Goal: Task Accomplishment & Management: Use online tool/utility

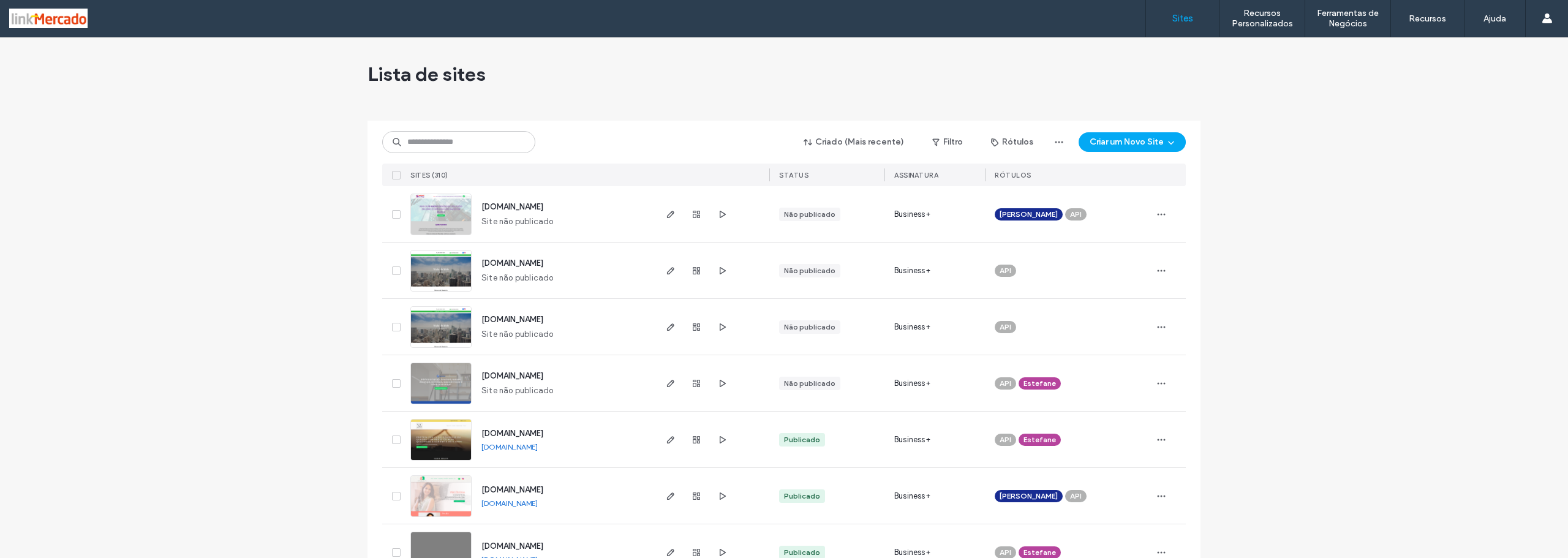
click at [719, 211] on icon "button" at bounding box center [721, 214] width 10 height 10
click at [421, 215] on img at bounding box center [441, 236] width 60 height 84
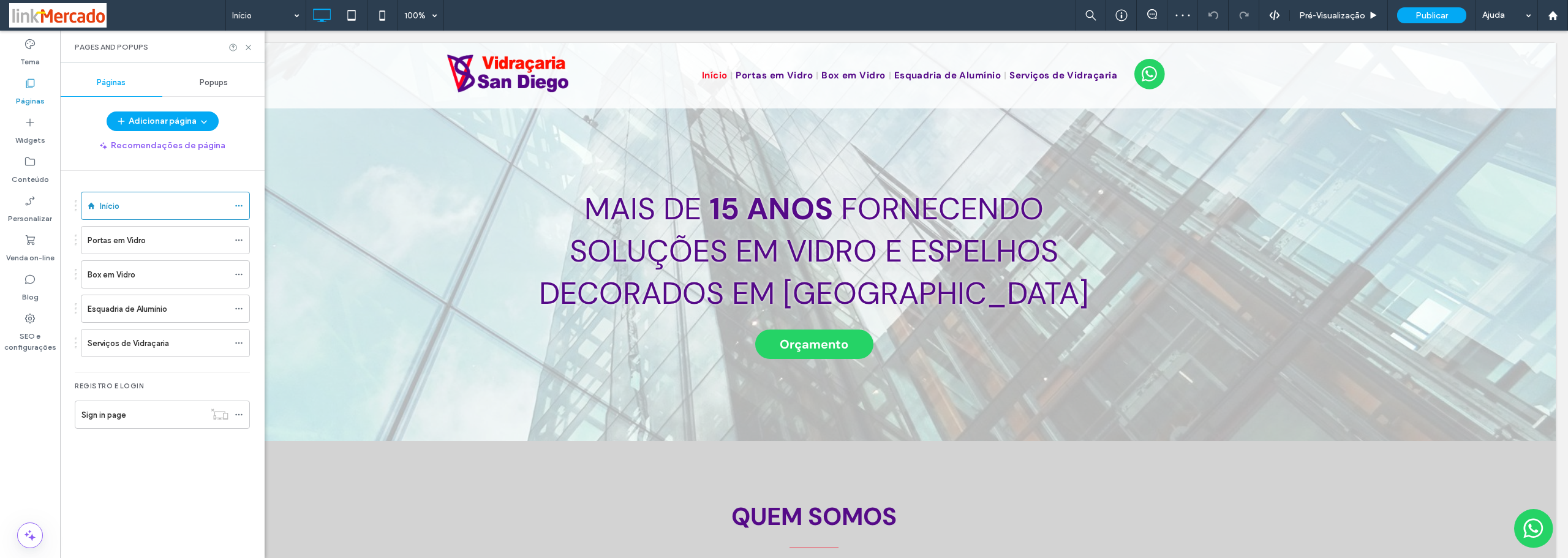
click at [120, 344] on label "Serviços de Vidraçaria" at bounding box center [127, 343] width 81 height 21
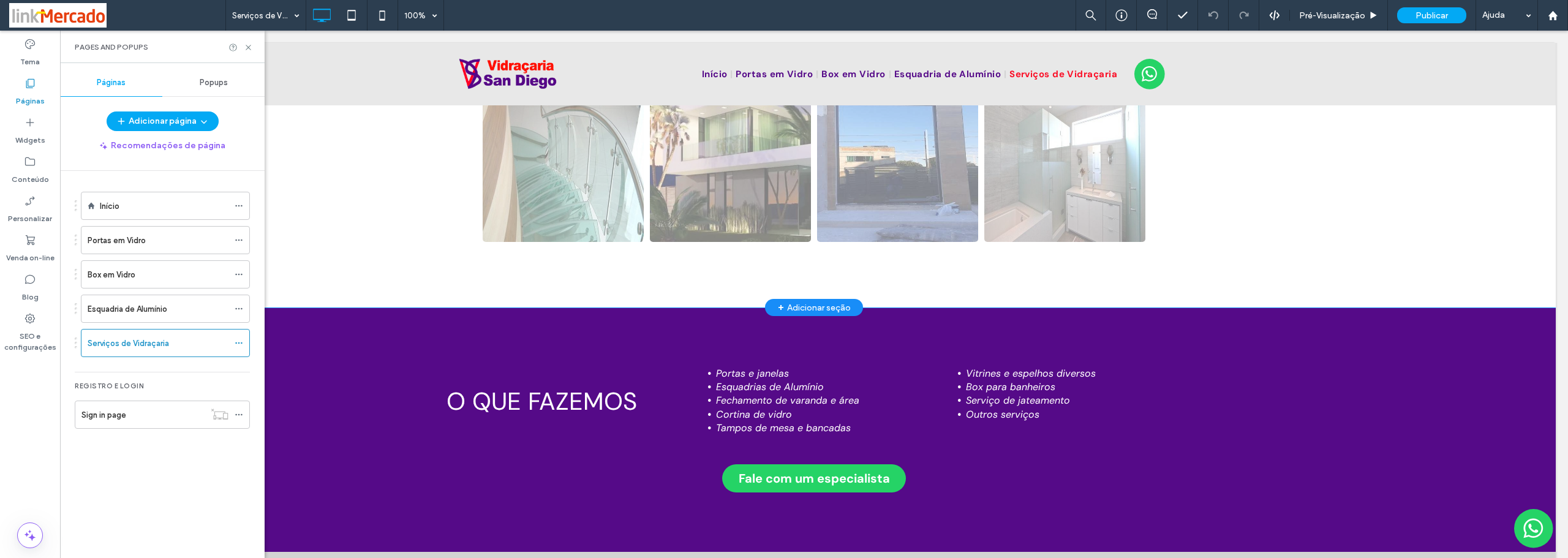
scroll to position [1716, 0]
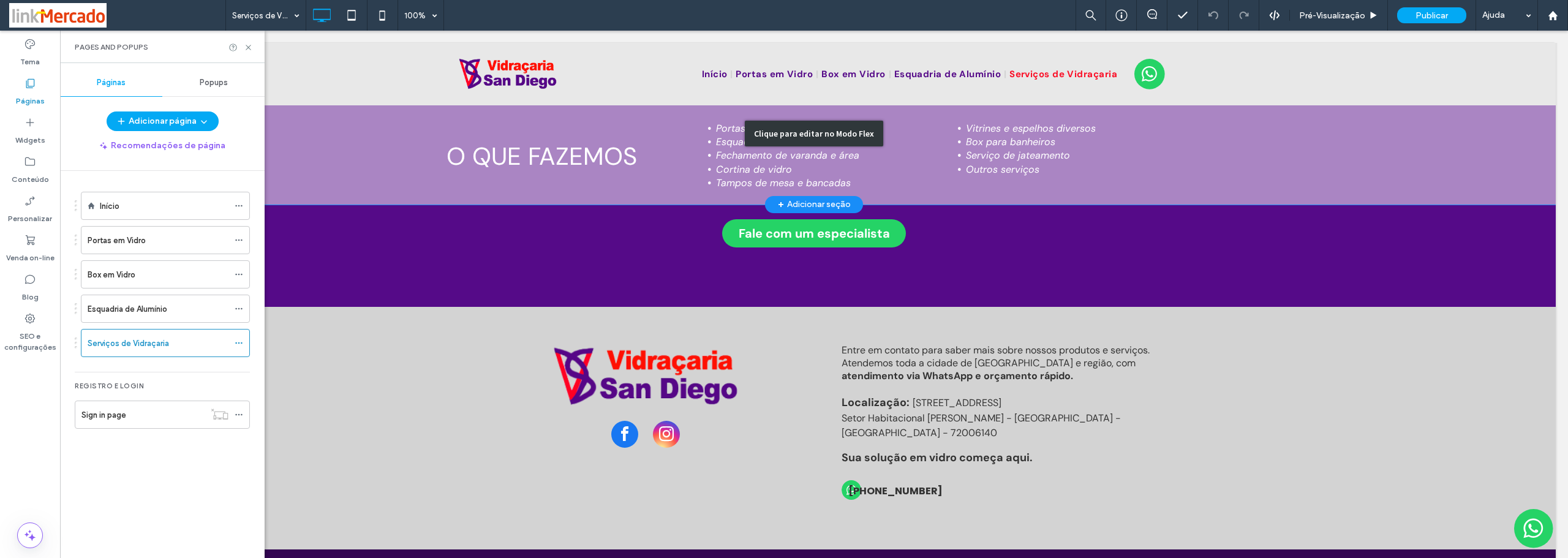
click at [377, 133] on div "Clique para editar no Modo Flex" at bounding box center [813, 133] width 1483 height 141
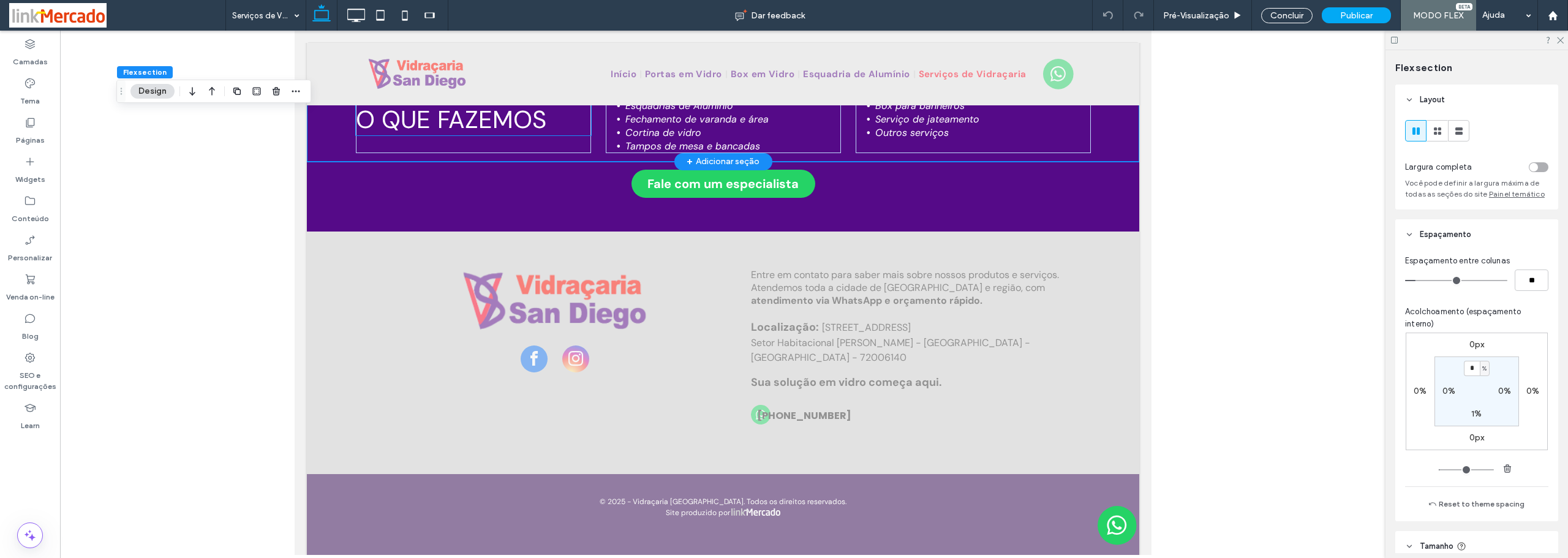
scroll to position [1683, 0]
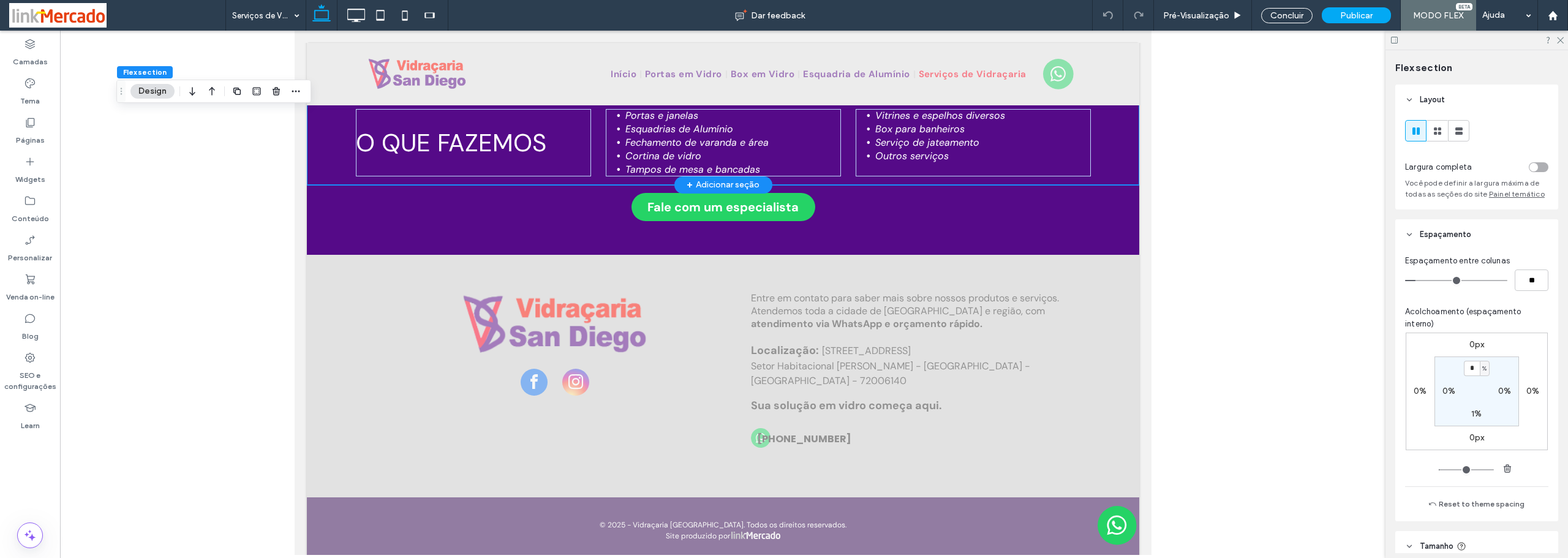
click at [334, 139] on div "O que fazemos Portas e janelas Esquadrias de Alumínio Fechamento de varanda e á…" at bounding box center [722, 131] width 832 height 109
click at [1446, 393] on label "0%" at bounding box center [1448, 392] width 13 height 11
type input "*"
click at [1500, 392] on label "0%" at bounding box center [1504, 392] width 13 height 11
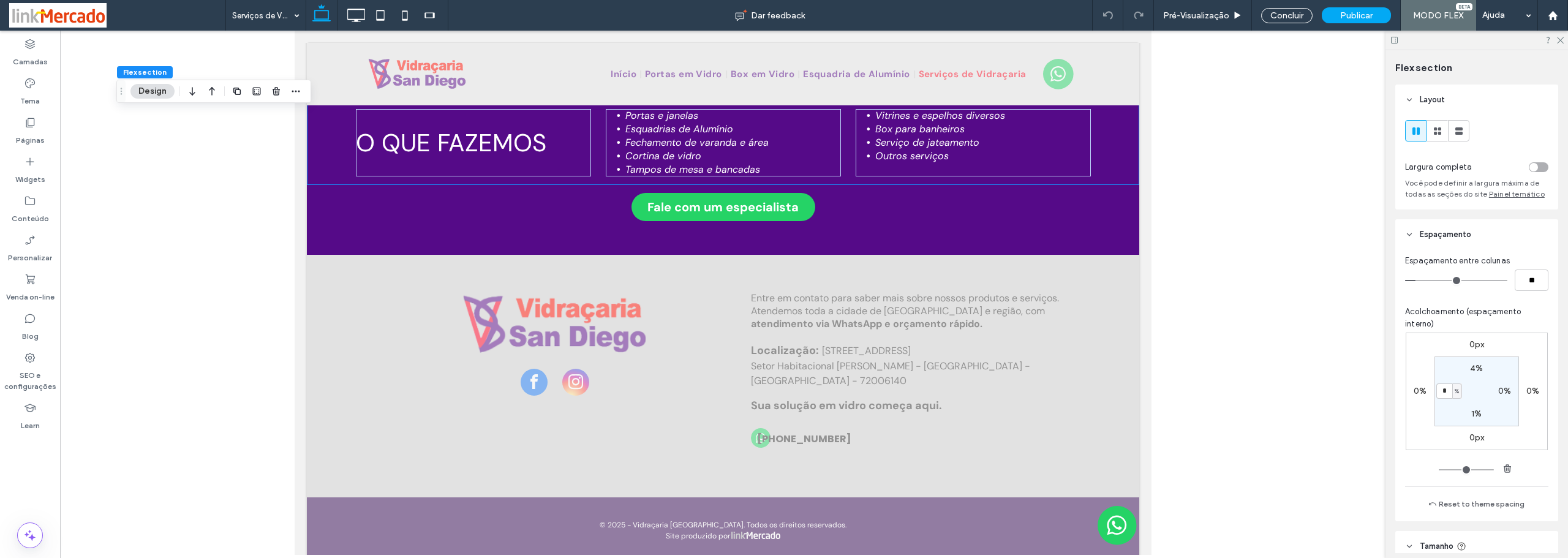
type input "*"
click at [357, 11] on icon at bounding box center [356, 15] width 24 height 24
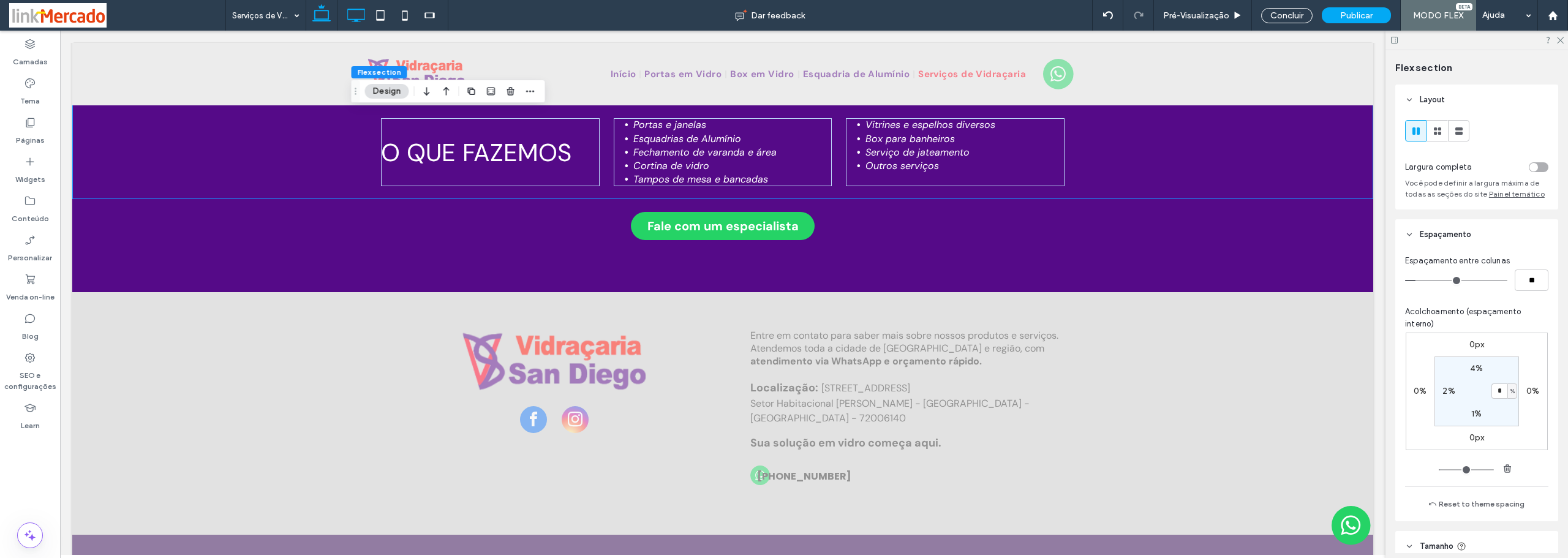
click at [318, 8] on icon at bounding box center [322, 15] width 24 height 24
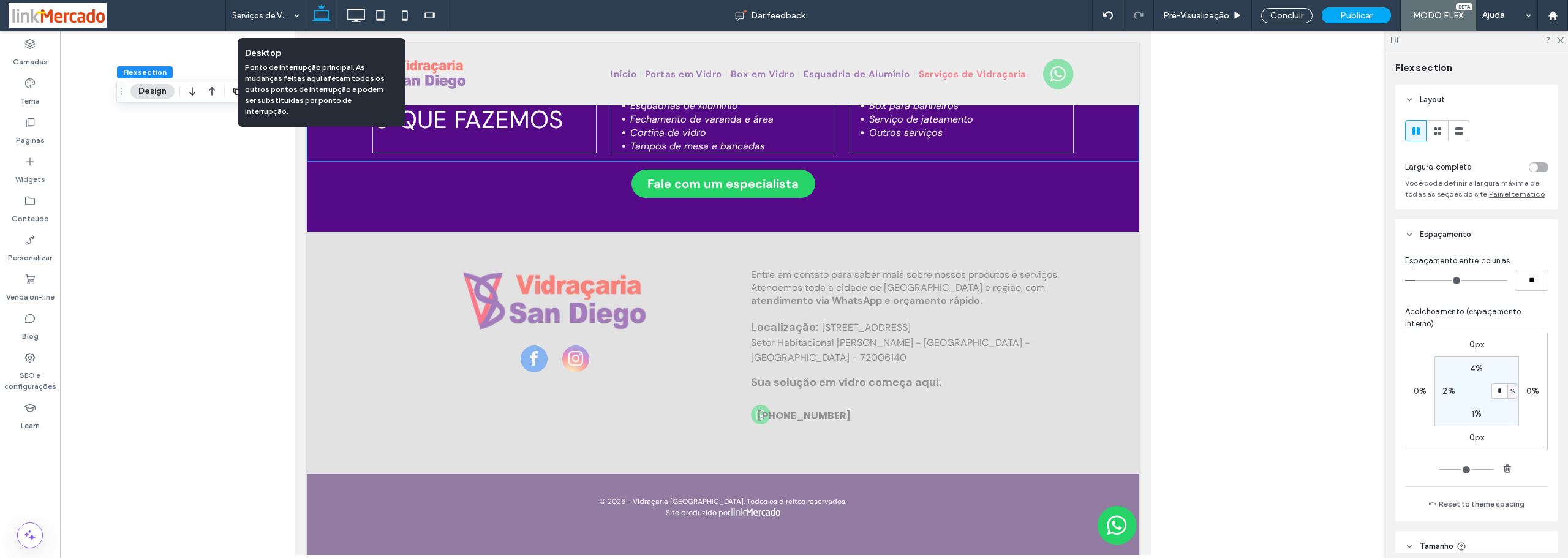
scroll to position [1683, 0]
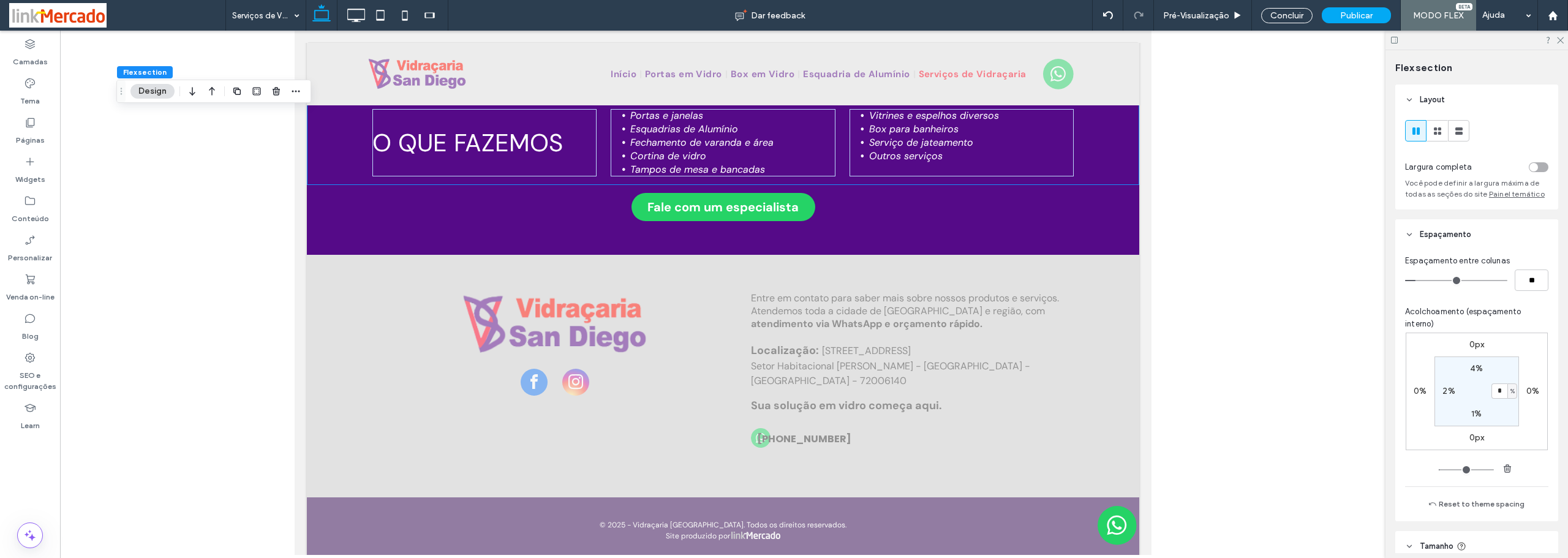
click at [1444, 390] on label "2%" at bounding box center [1448, 392] width 12 height 11
type input "*"
click at [1505, 391] on label "2%" at bounding box center [1504, 392] width 12 height 11
type input "*"
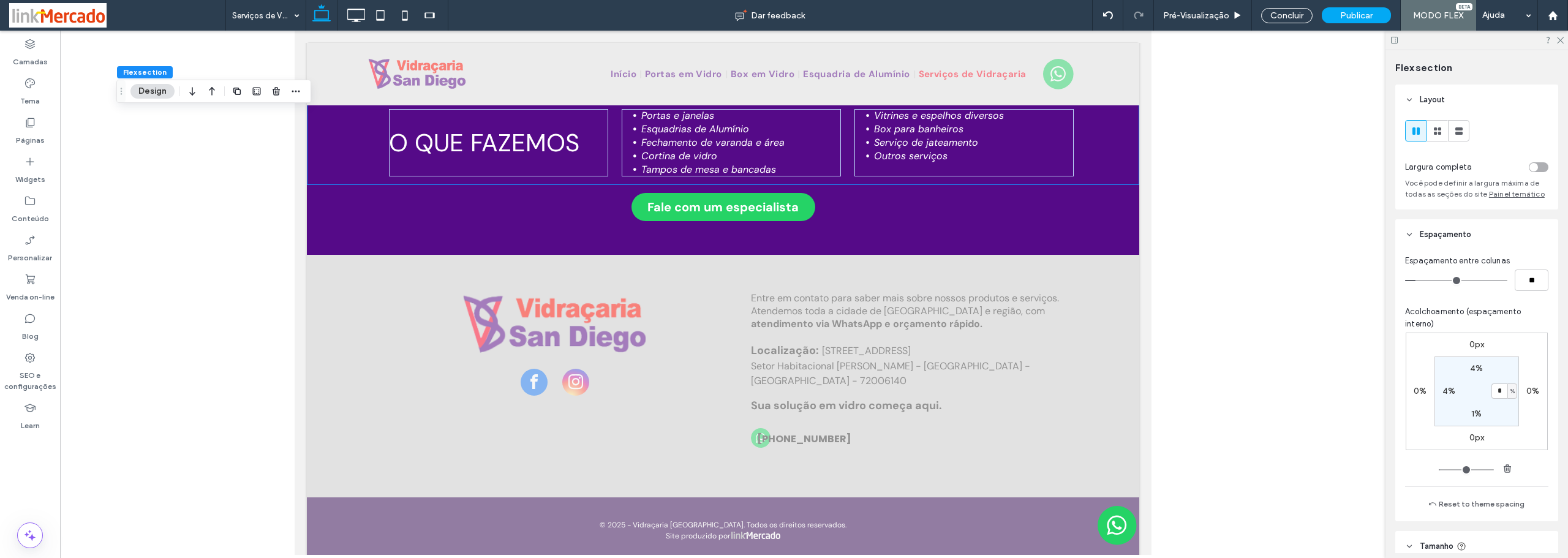
type input "*"
drag, startPoint x: 1504, startPoint y: 399, endPoint x: 1422, endPoint y: 370, distance: 87.0
click at [1503, 399] on section "4% * % 1% 4%" at bounding box center [1476, 392] width 84 height 70
click at [356, 10] on use at bounding box center [356, 15] width 17 height 14
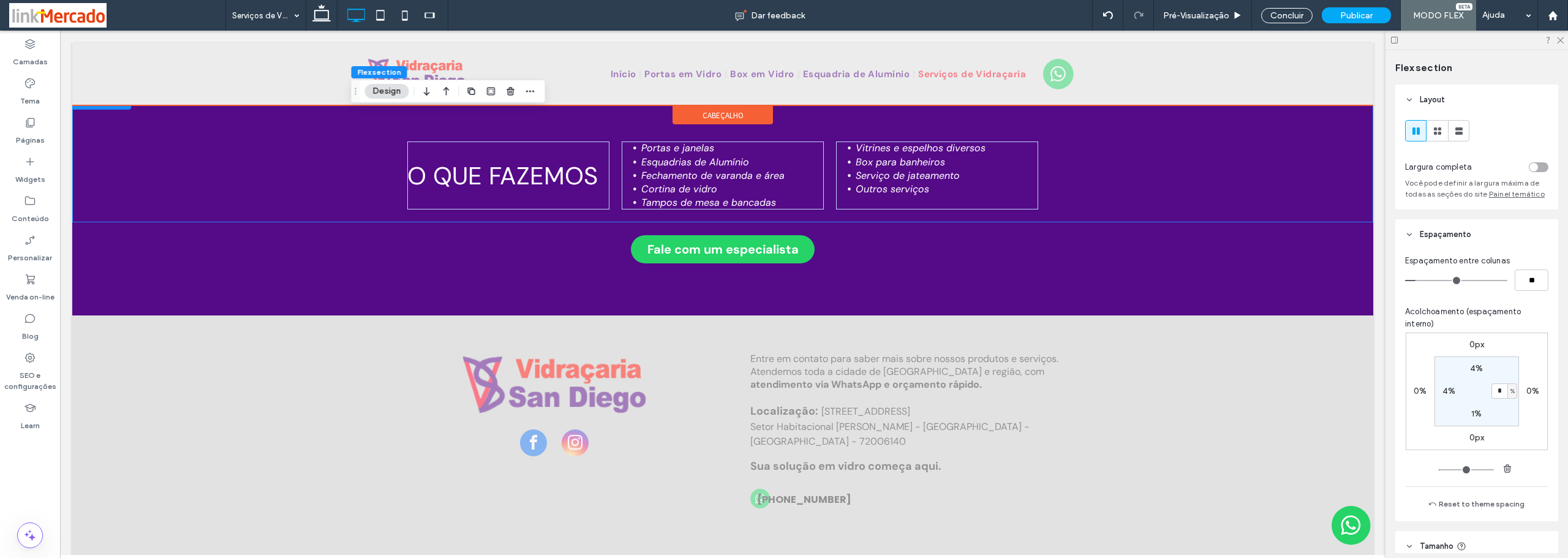
scroll to position [1707, 0]
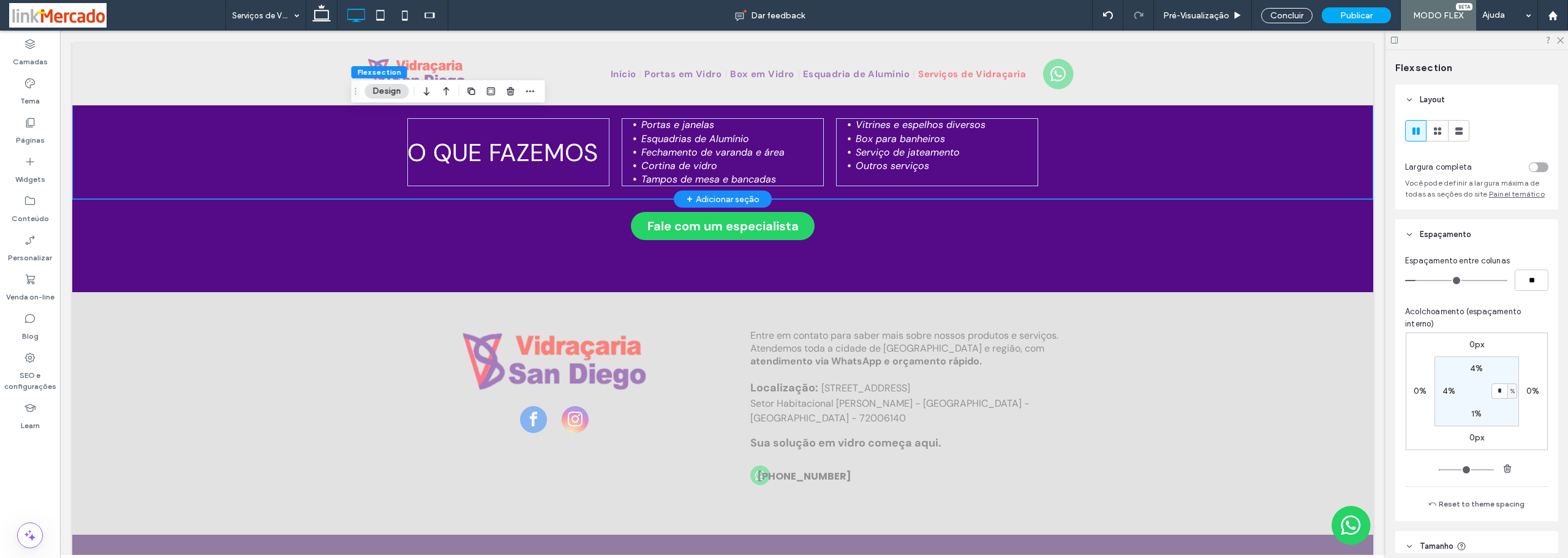
click at [361, 123] on div "O que fazemos Portas e janelas Esquadrias de Alumínio Fechamento de varanda e á…" at bounding box center [722, 133] width 735 height 133
click at [1444, 389] on label "4%" at bounding box center [1448, 392] width 13 height 11
type input "*"
click at [1497, 389] on label "4%" at bounding box center [1504, 392] width 13 height 11
type input "*"
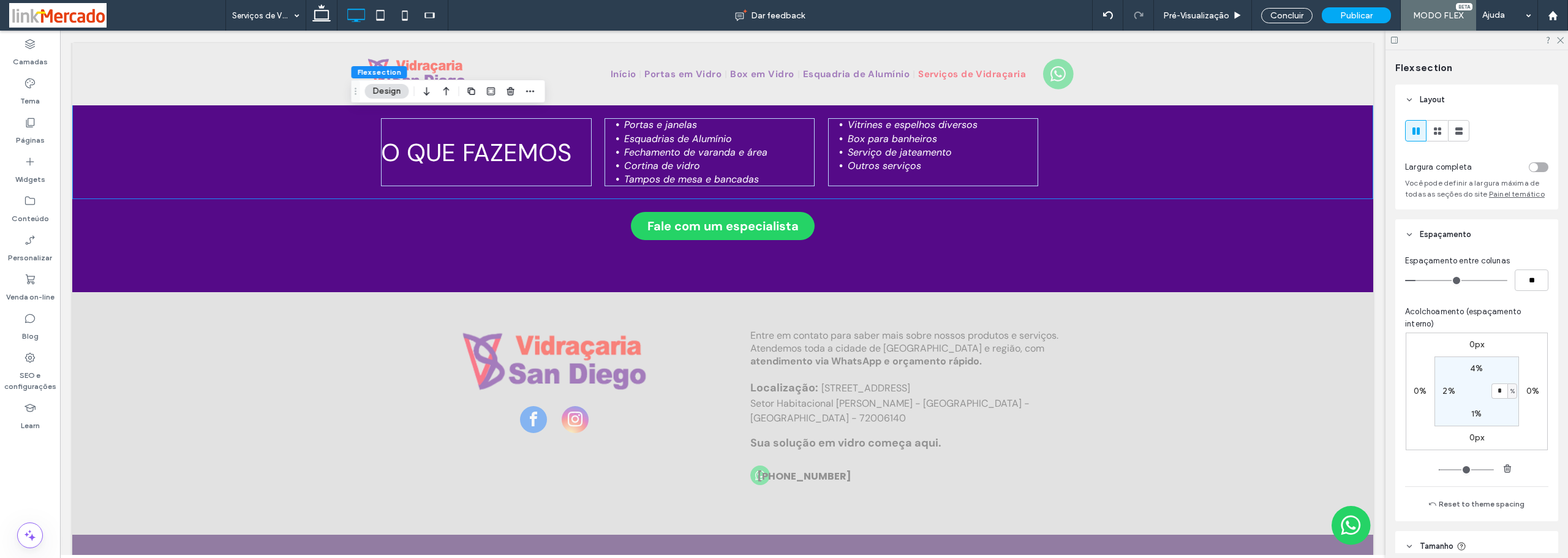
type input "*"
click at [1503, 406] on section "4% * % 1% 2%" at bounding box center [1476, 392] width 84 height 70
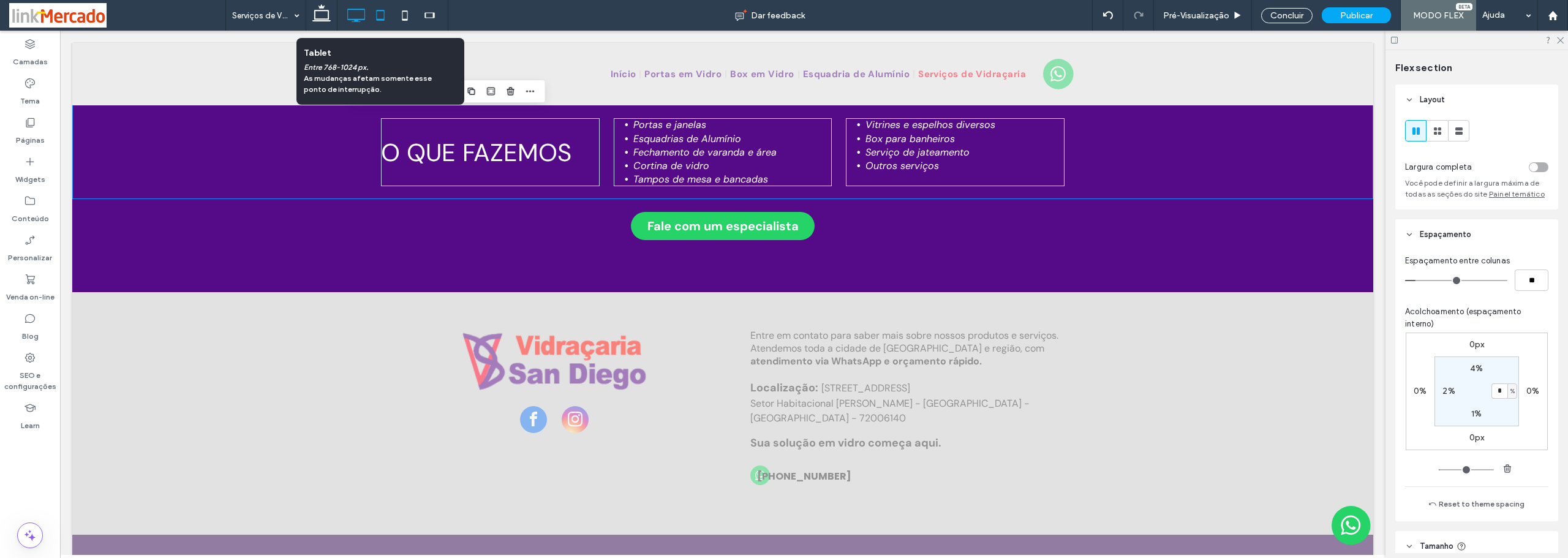
click at [379, 20] on use at bounding box center [380, 15] width 8 height 11
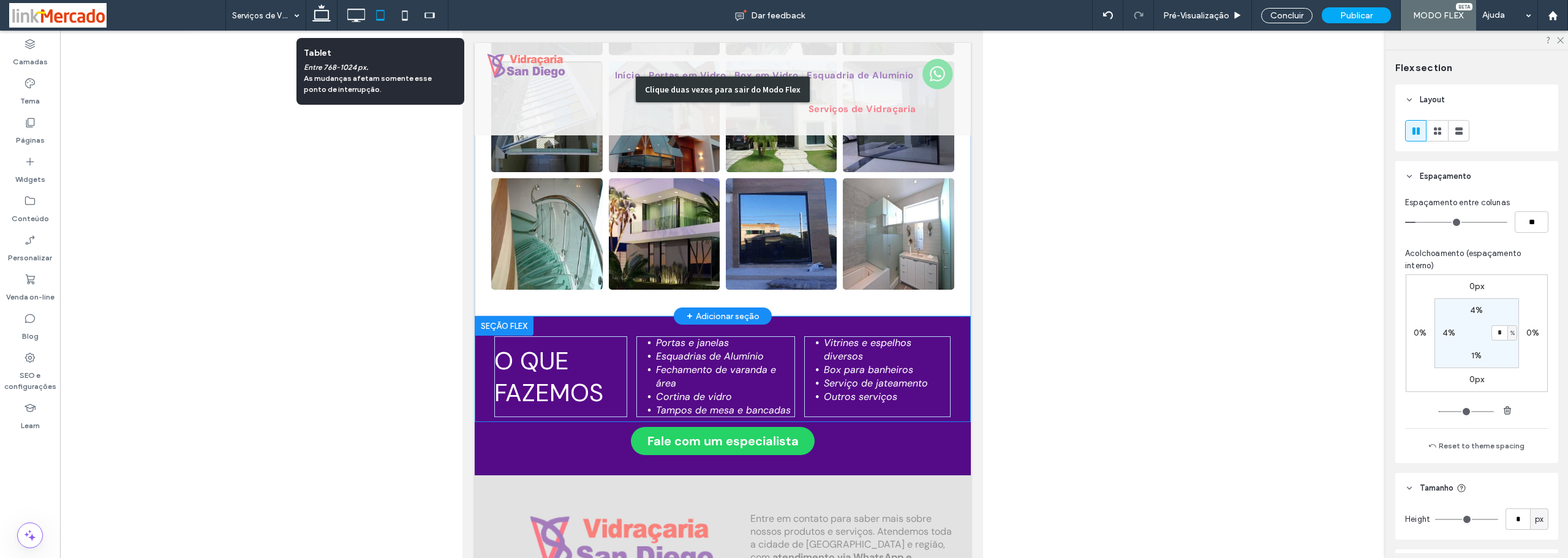
type input "*"
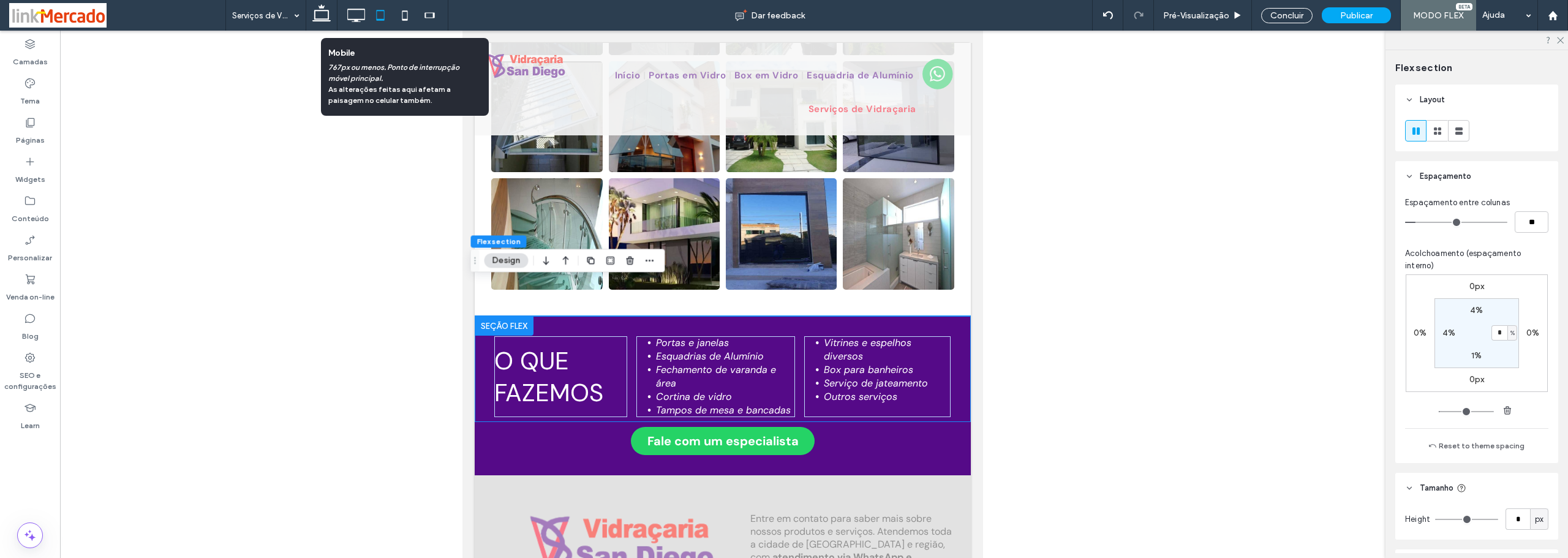
drag, startPoint x: 405, startPoint y: 17, endPoint x: 457, endPoint y: 50, distance: 61.6
click at [405, 17] on icon at bounding box center [404, 15] width 24 height 24
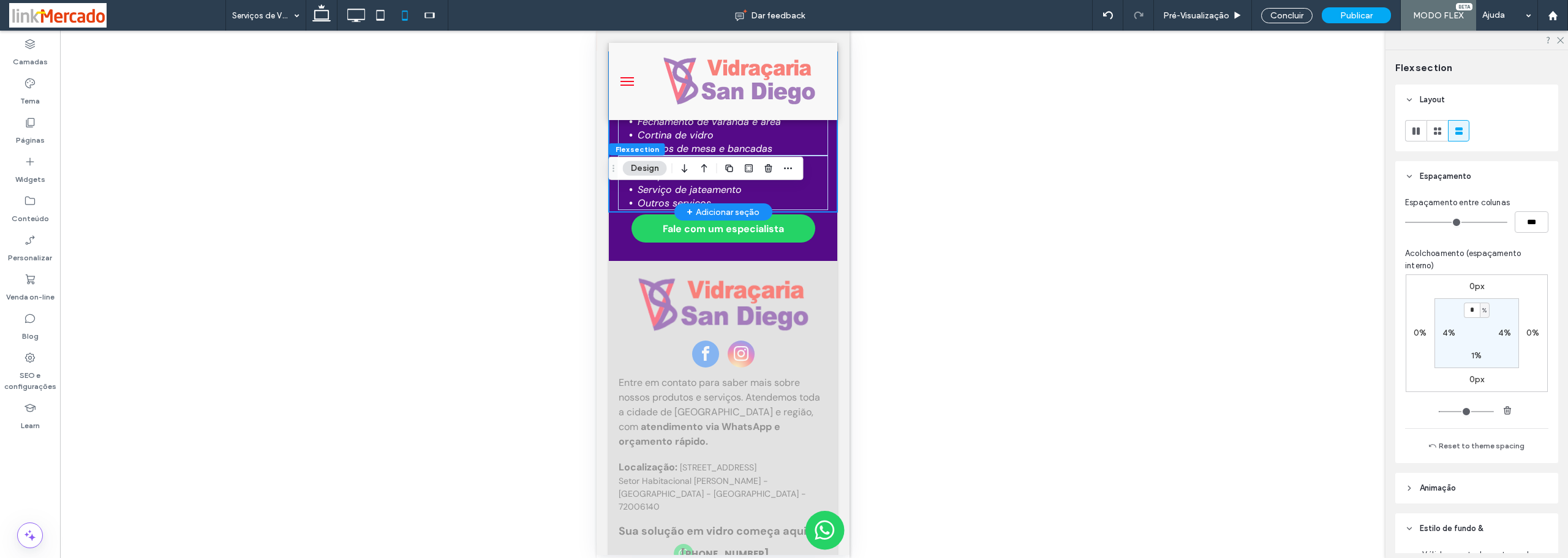
scroll to position [1808, 0]
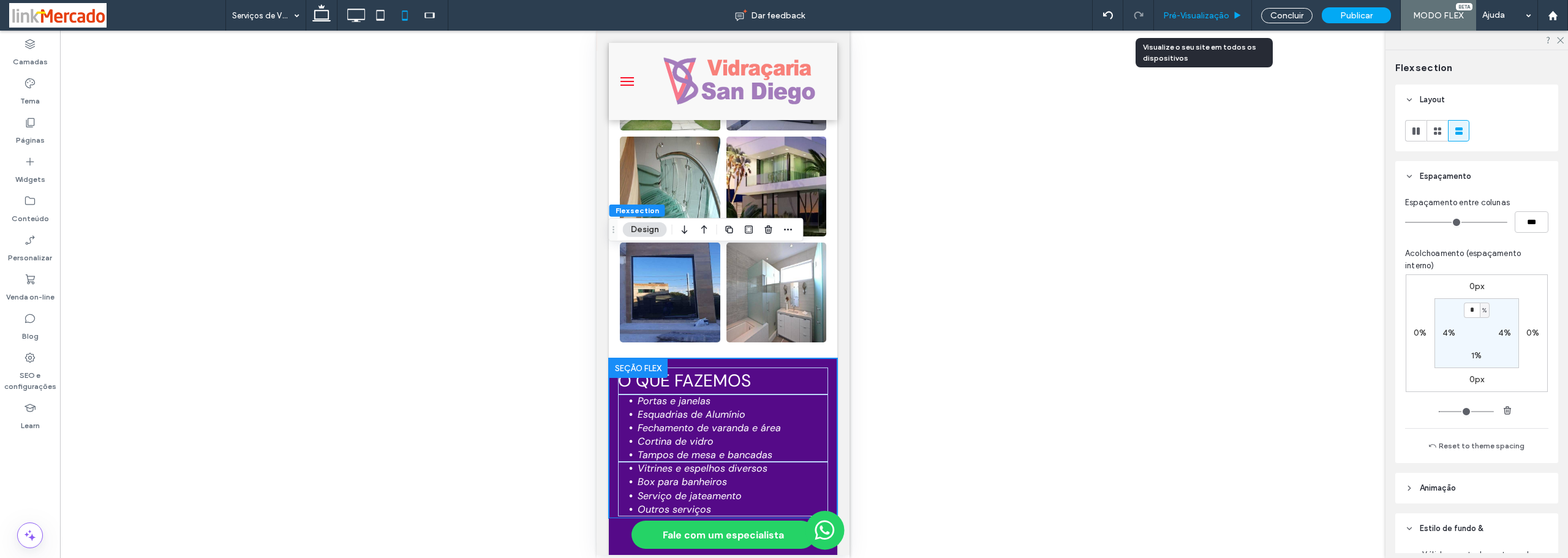
click at [1203, 14] on span "Pré-Visualizaçāo" at bounding box center [1196, 16] width 66 height 11
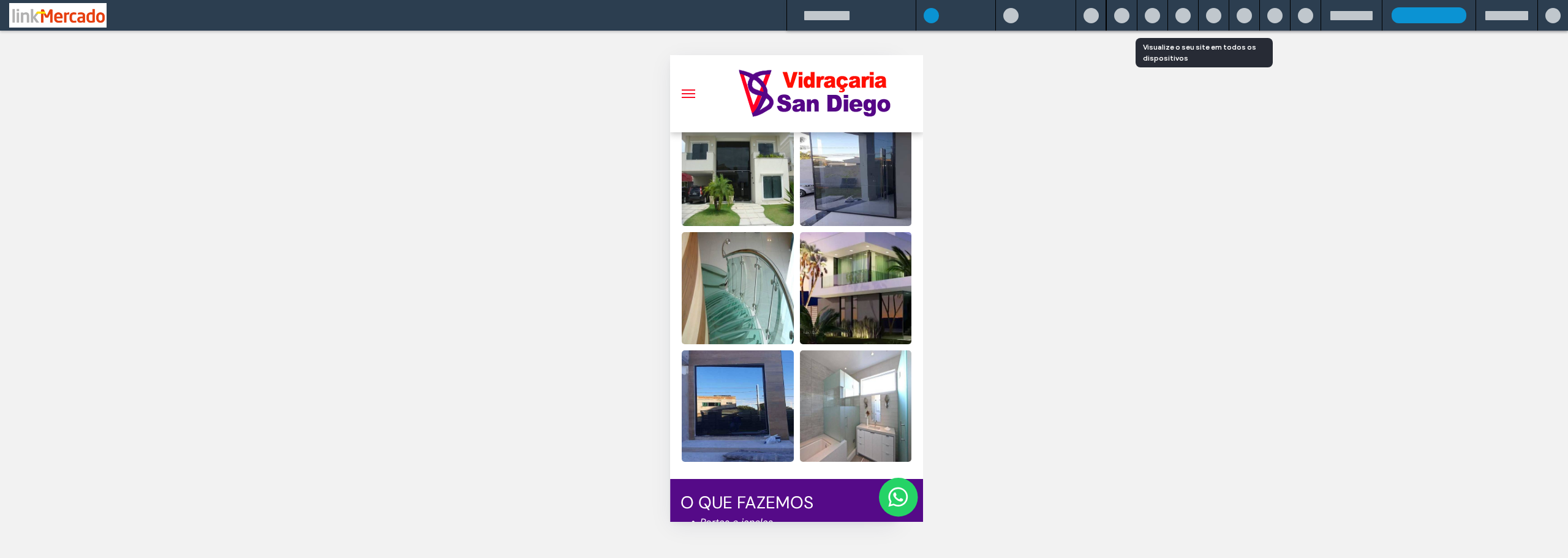
scroll to position [1706, 0]
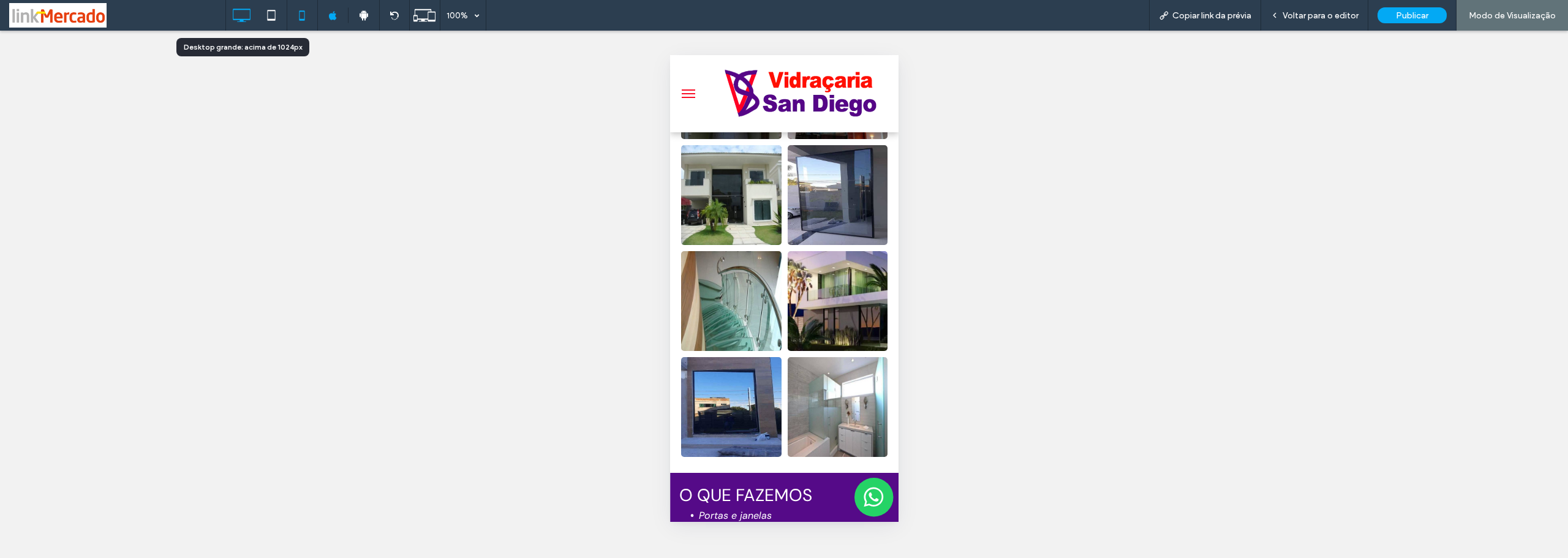
click at [243, 17] on icon at bounding box center [241, 15] width 24 height 24
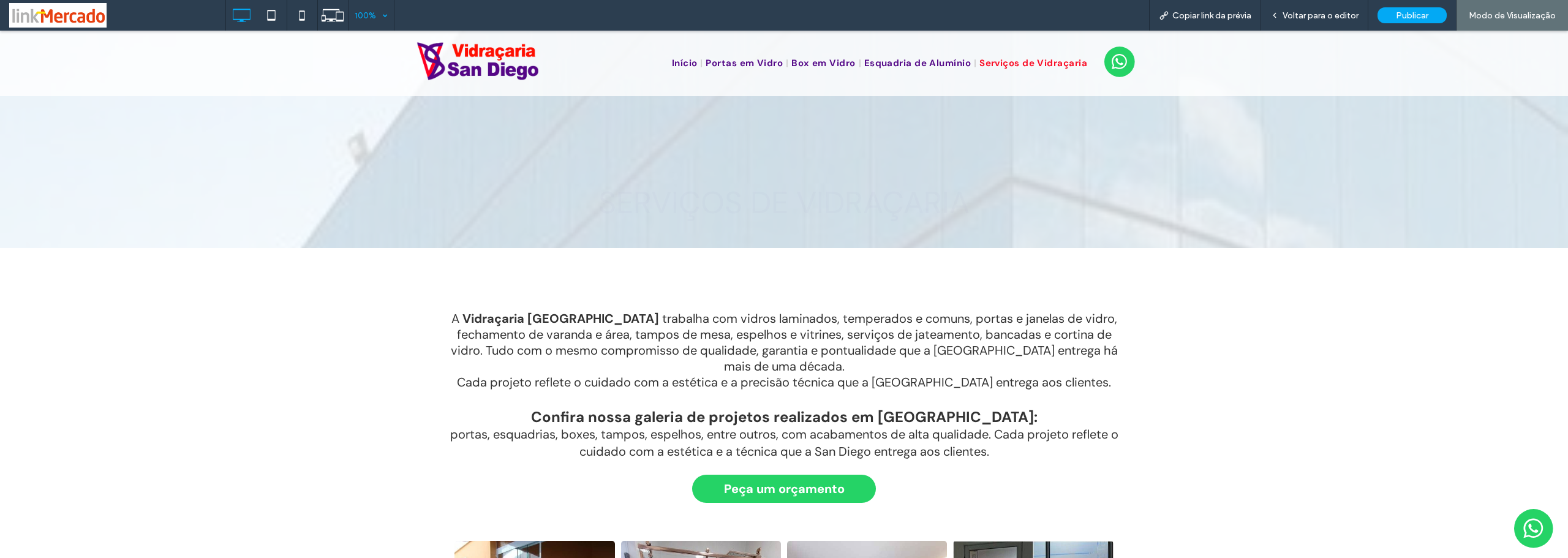
scroll to position [0, 0]
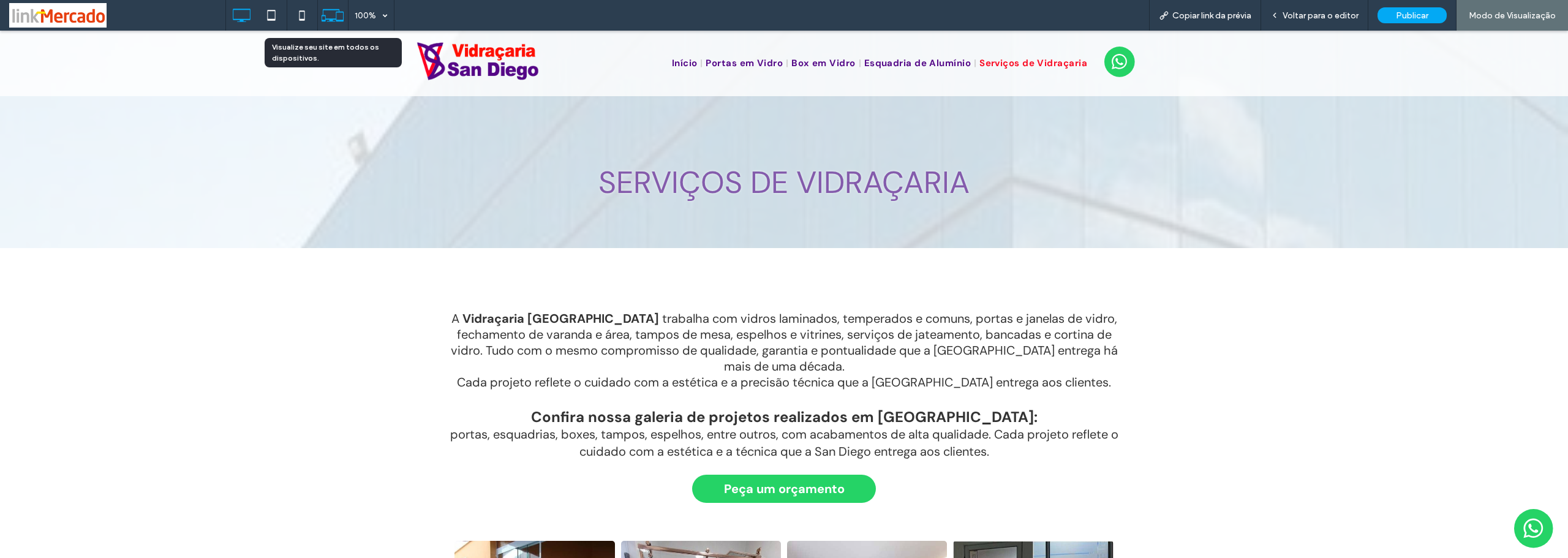
click at [331, 14] on icon at bounding box center [332, 15] width 24 height 24
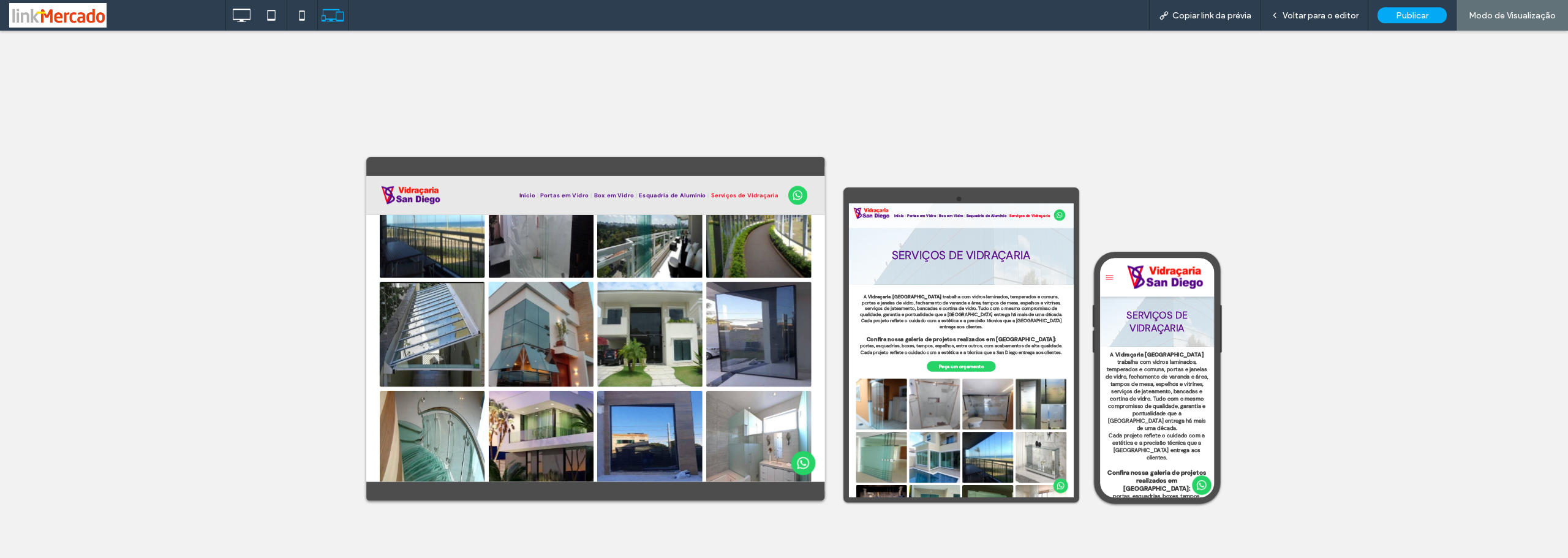
scroll to position [1410, 0]
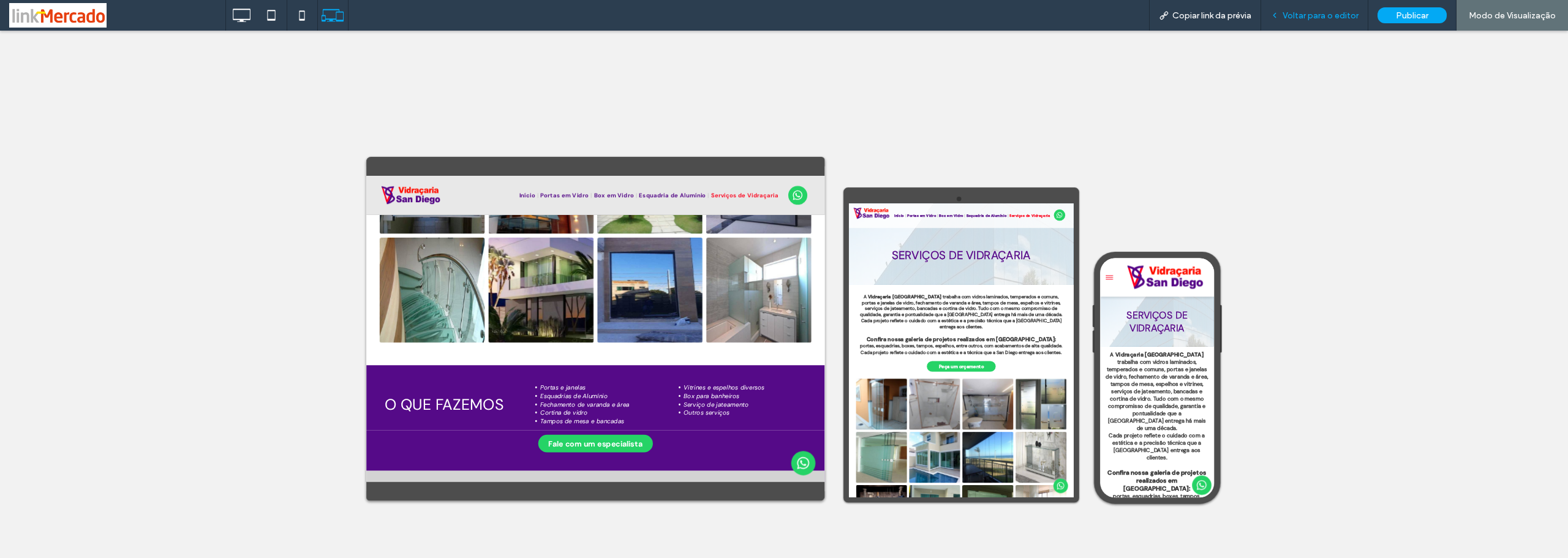
click at [1309, 22] on div "Voltar para o editor" at bounding box center [1314, 15] width 107 height 30
click at [1292, 20] on div "Voltar para o editor" at bounding box center [1314, 15] width 107 height 30
click at [243, 20] on use at bounding box center [241, 15] width 17 height 14
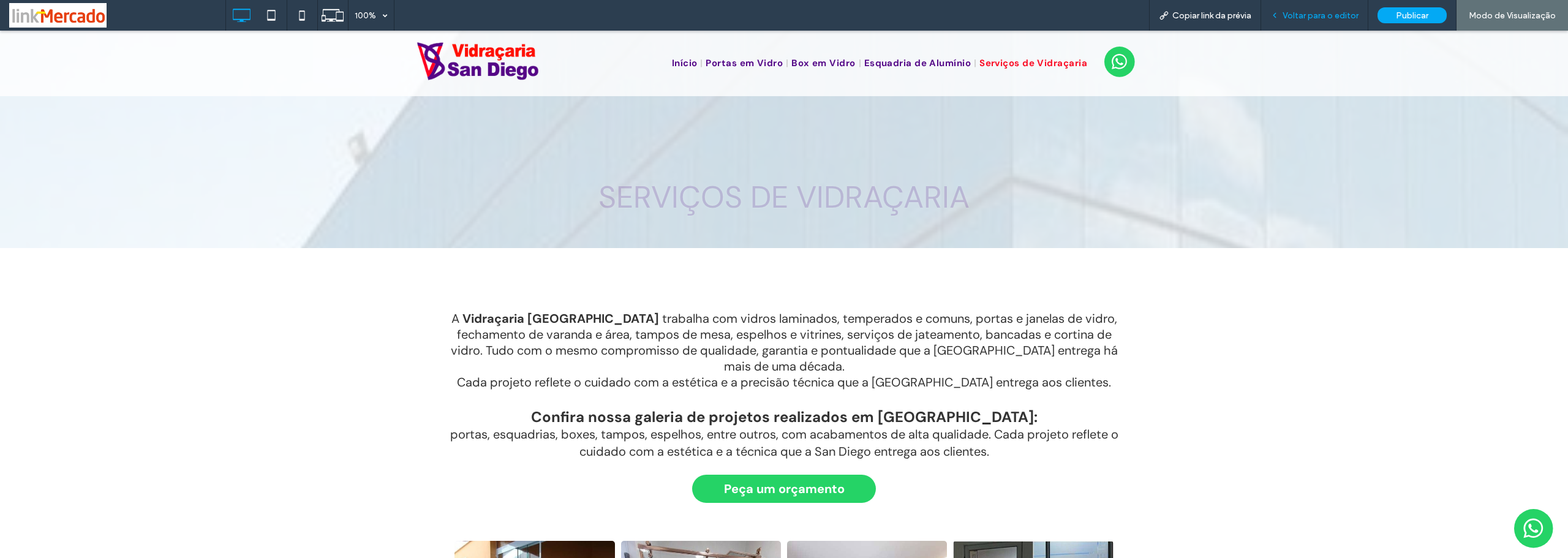
scroll to position [0, 0]
